Goal: Transaction & Acquisition: Purchase product/service

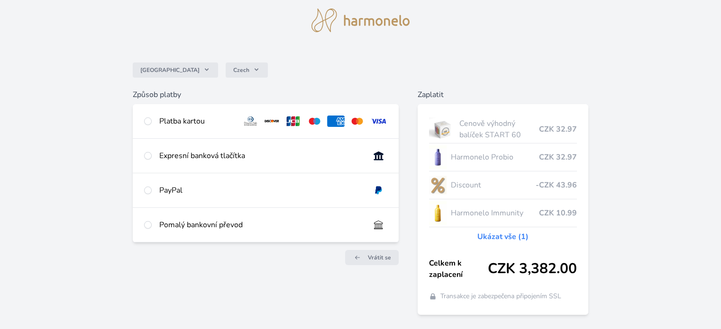
scroll to position [56, 0]
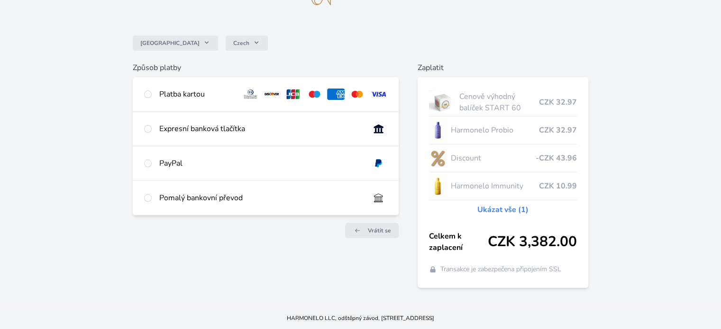
click at [138, 92] on div "Platba kartou" at bounding box center [265, 94] width 265 height 34
radio input "true"
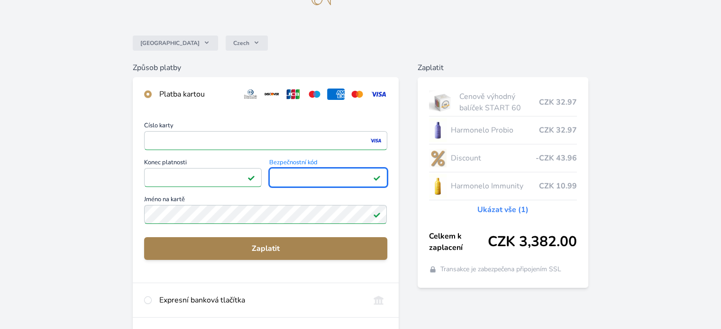
click at [298, 252] on span "Zaplatit" at bounding box center [265, 248] width 227 height 11
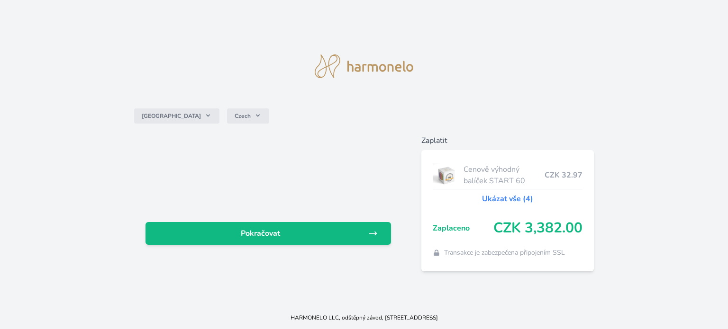
click at [364, 241] on link "Pokračovat" at bounding box center [267, 233] width 245 height 23
